Goal: Transaction & Acquisition: Purchase product/service

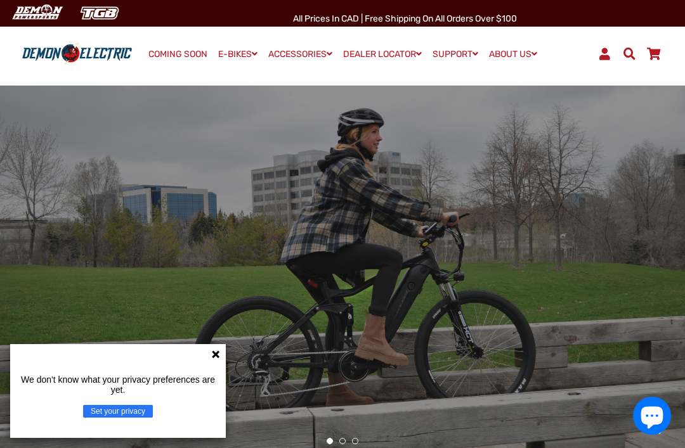
click at [214, 364] on div "We don't know what your privacy preferences are yet. Set your privacy" at bounding box center [118, 391] width 216 height 94
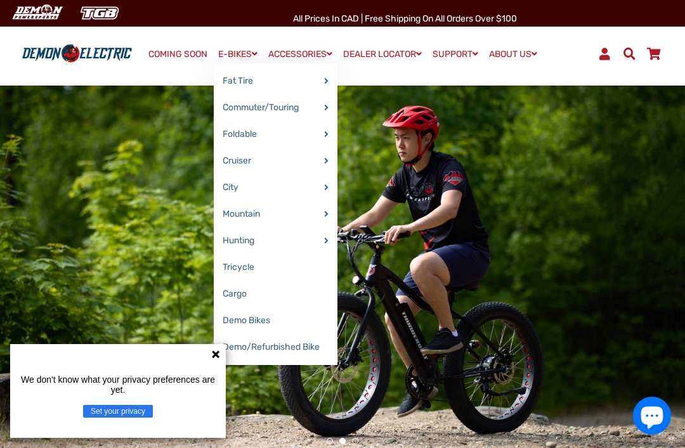
click at [231, 55] on link "E-BIKES" at bounding box center [238, 54] width 48 height 18
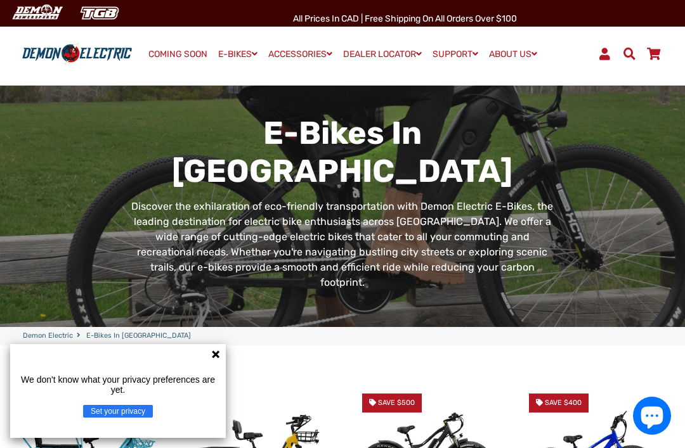
click at [216, 356] on icon at bounding box center [216, 355] width 8 height 8
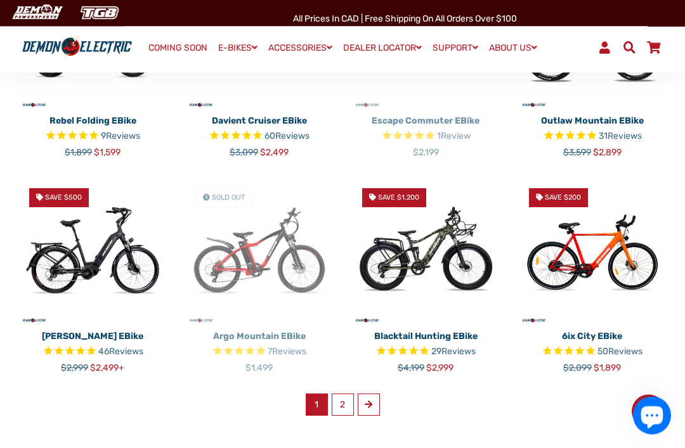
scroll to position [637, 0]
click at [342, 394] on link "2" at bounding box center [343, 405] width 22 height 22
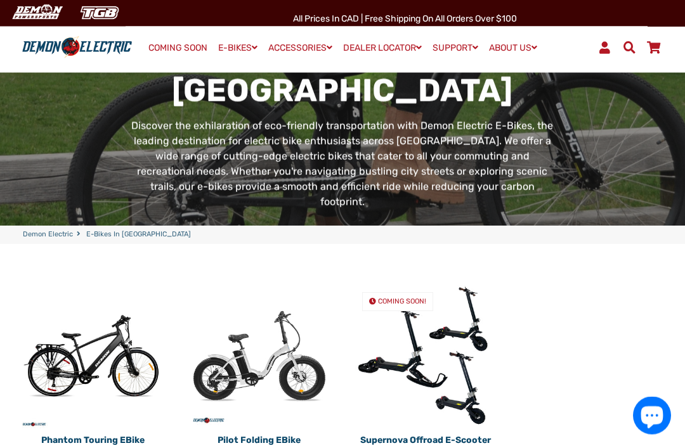
scroll to position [103, 0]
